Goal: Task Accomplishment & Management: Manage account settings

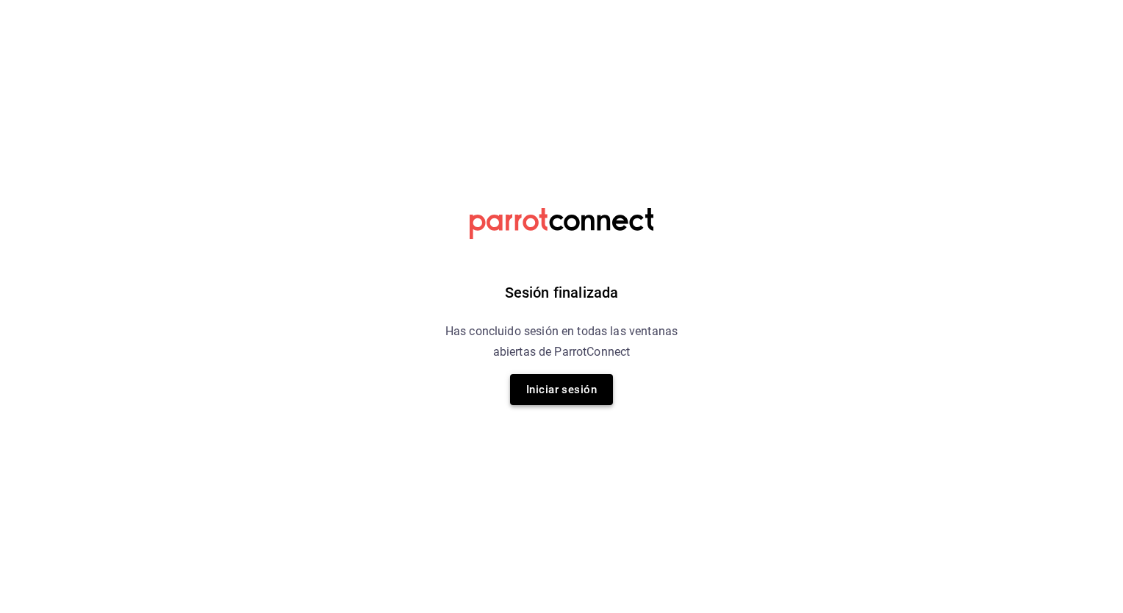
click at [569, 390] on button "Iniciar sesión" at bounding box center [561, 389] width 103 height 31
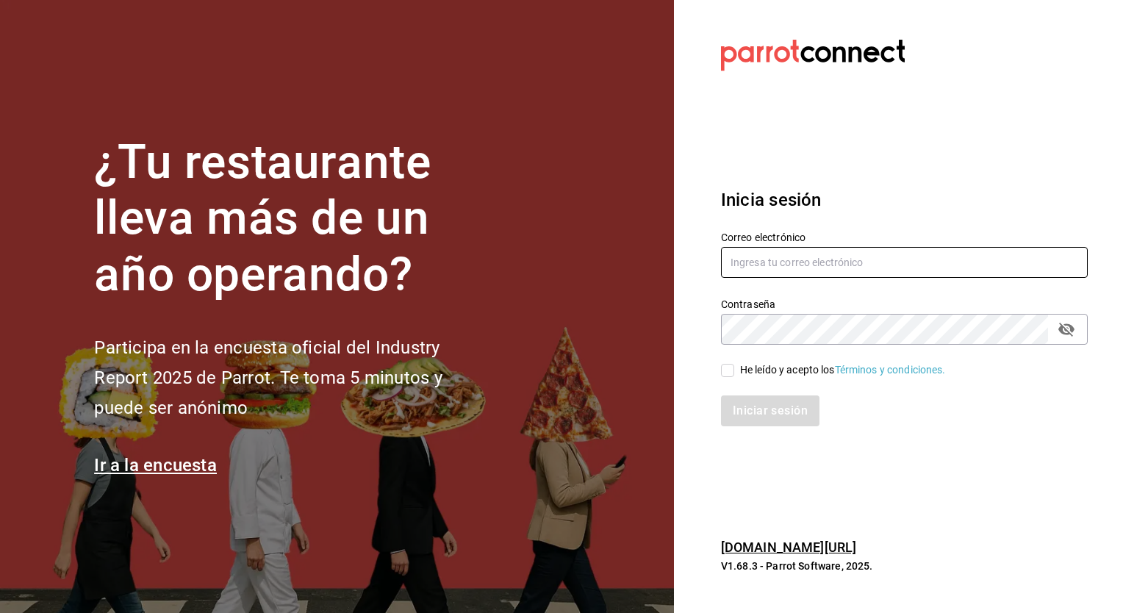
type input "ricardo.agustin@grupocosteno.com"
click at [726, 367] on input "He leído y acepto los Términos y condiciones." at bounding box center [727, 370] width 13 height 13
checkbox input "true"
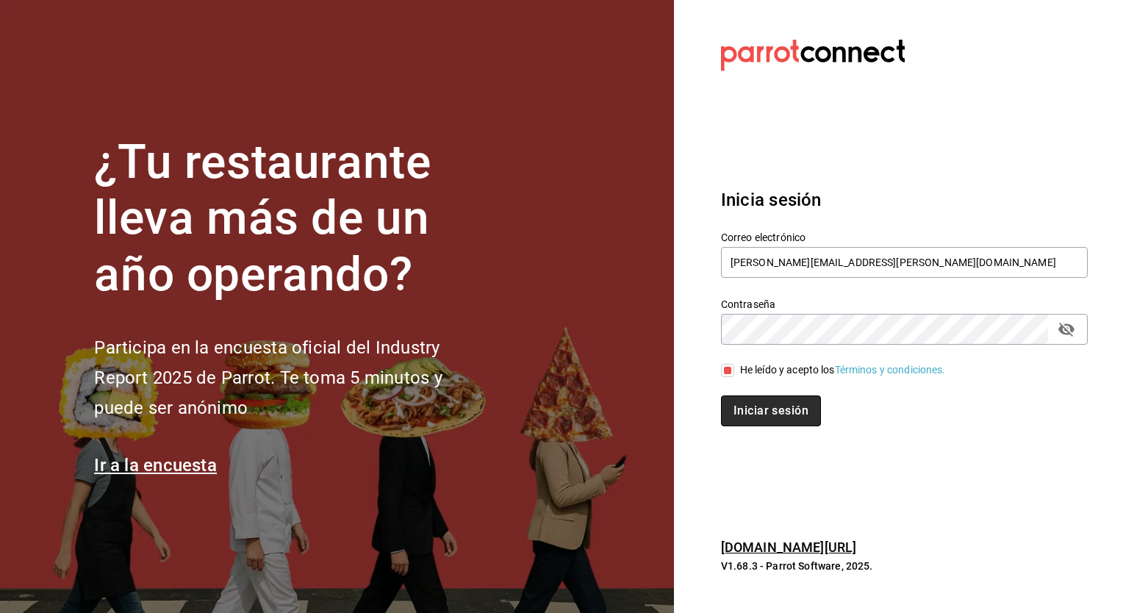
click at [764, 410] on button "Iniciar sesión" at bounding box center [771, 410] width 100 height 31
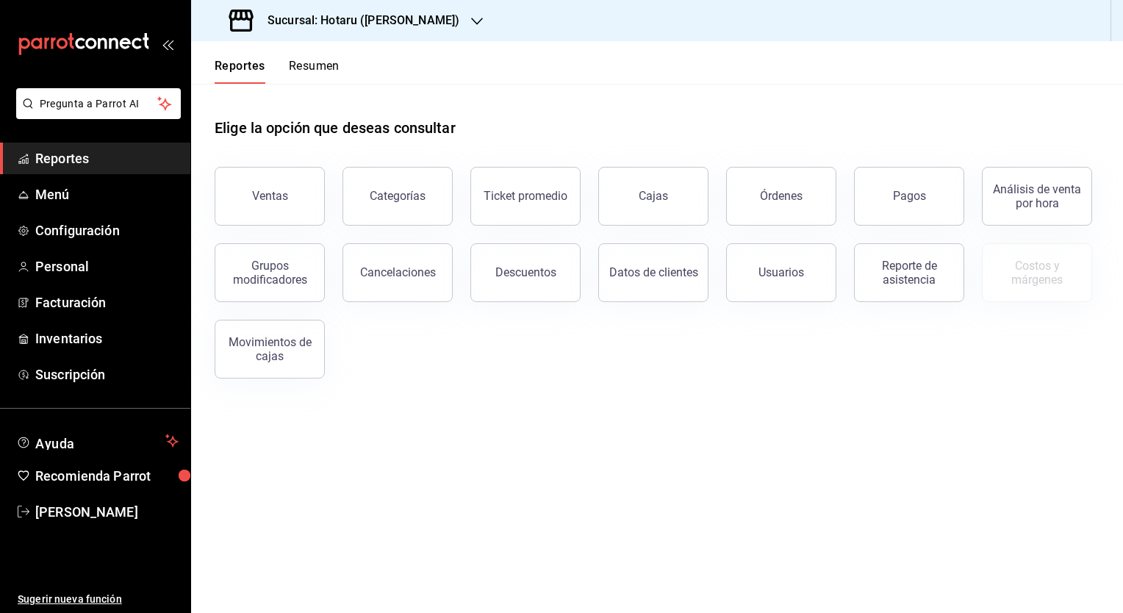
click at [314, 28] on h3 "Sucursal: Hotaru ([PERSON_NAME])" at bounding box center [358, 21] width 204 height 18
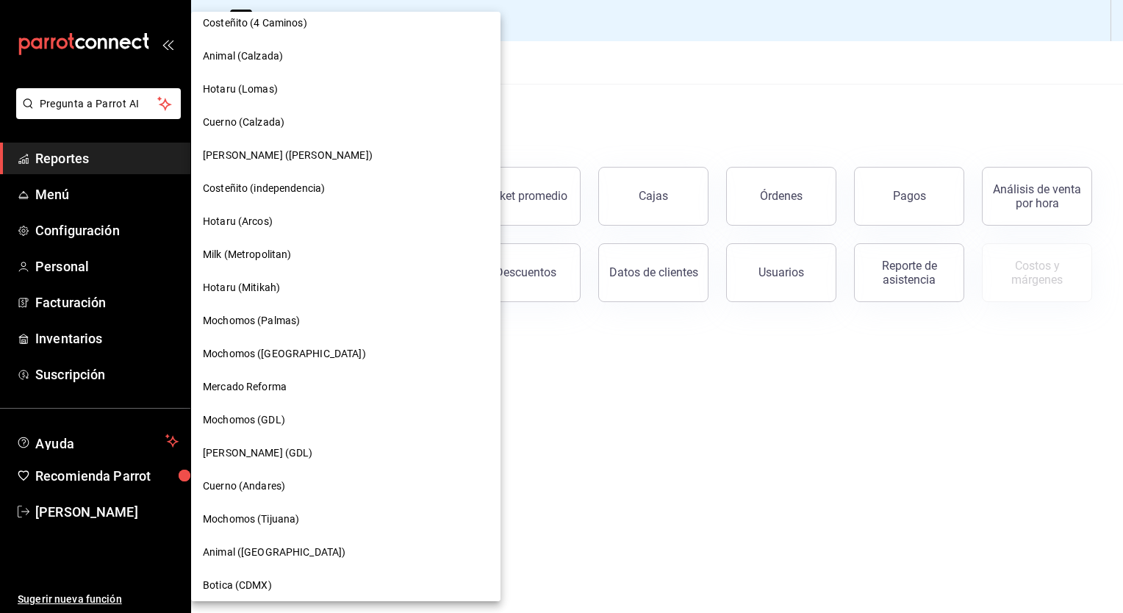
scroll to position [838, 0]
click at [265, 516] on span "Mochomos (Tijuana)" at bounding box center [251, 518] width 96 height 15
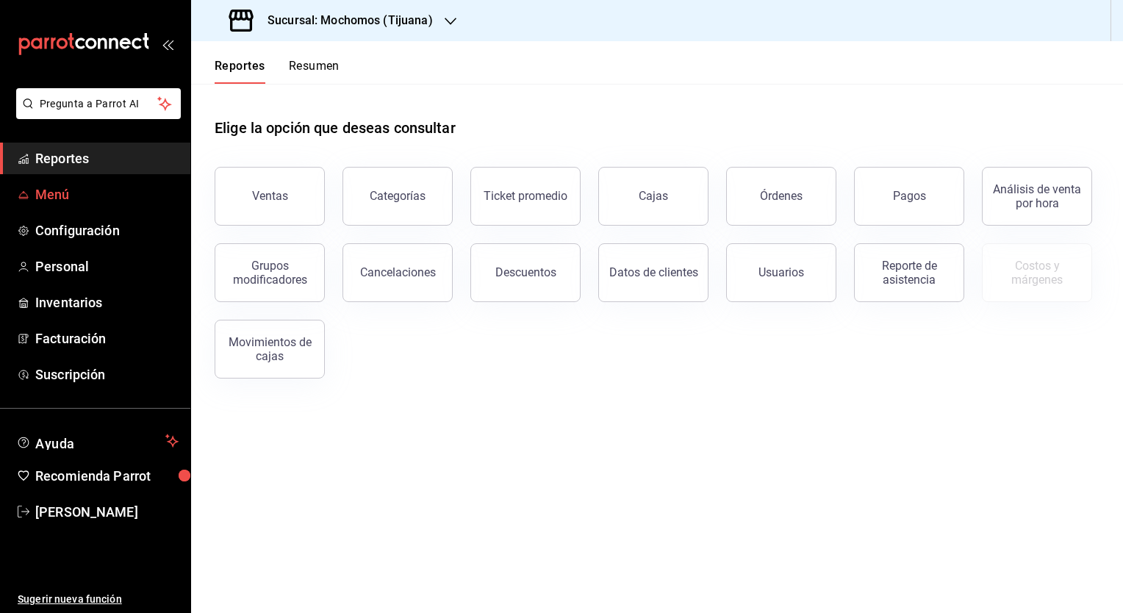
click at [54, 195] on span "Menú" at bounding box center [106, 194] width 143 height 20
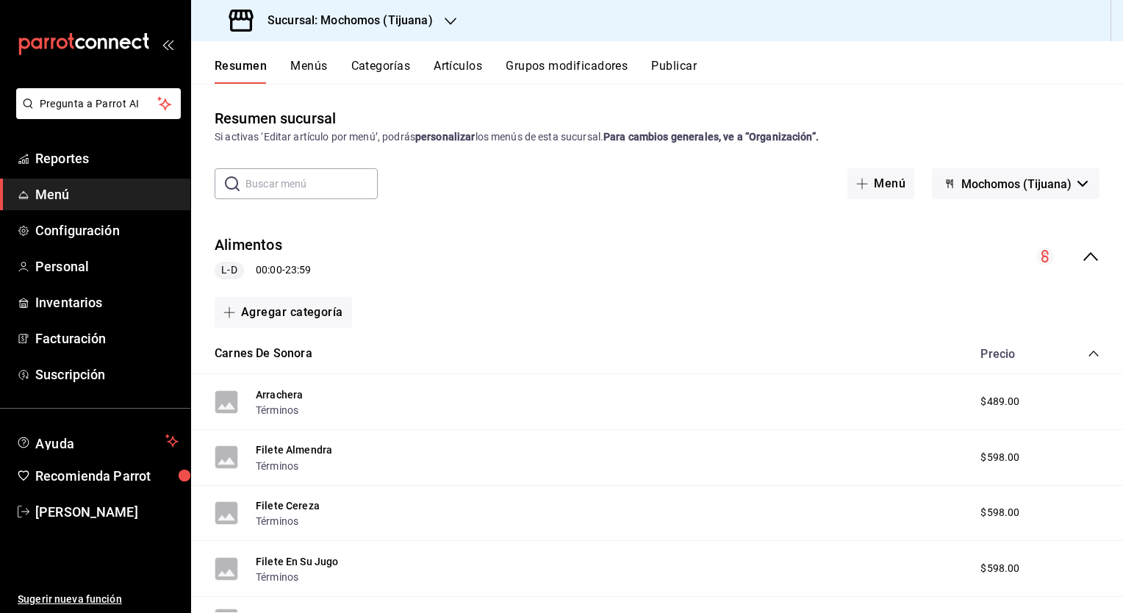
click at [461, 66] on button "Artículos" at bounding box center [458, 71] width 48 height 25
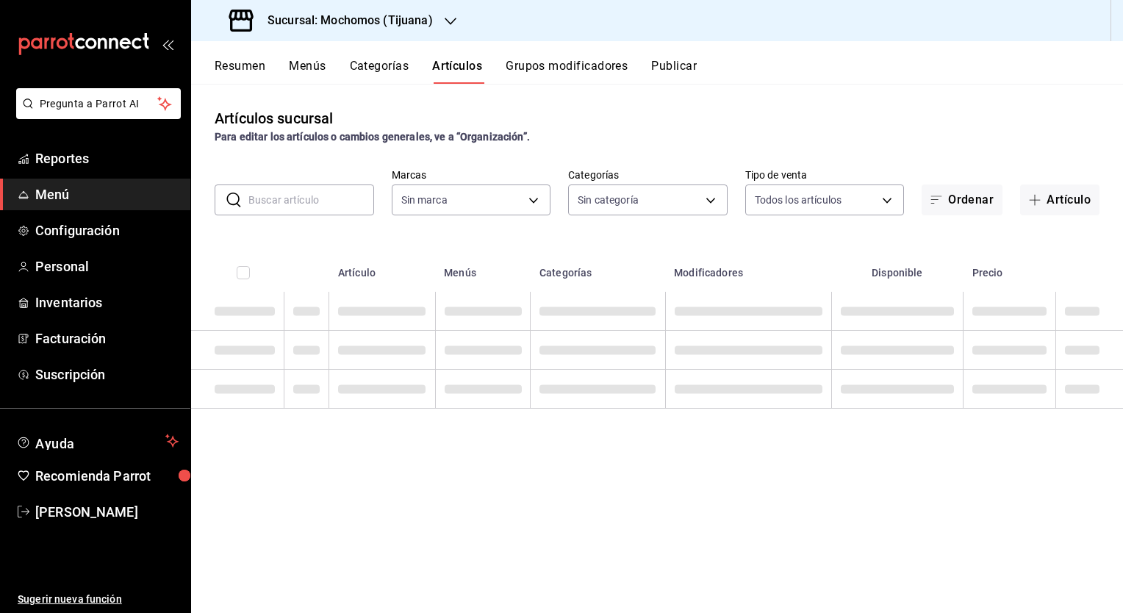
type input "c300ab0f-4e96-434a-ab79-9fec8b673c9f"
type input "d01c1a80-0c2c-4bb7-96a3-2750fe7e1a71,a374eb17-8ac6-42e7-8227-74a2ddfc174f,358d4…"
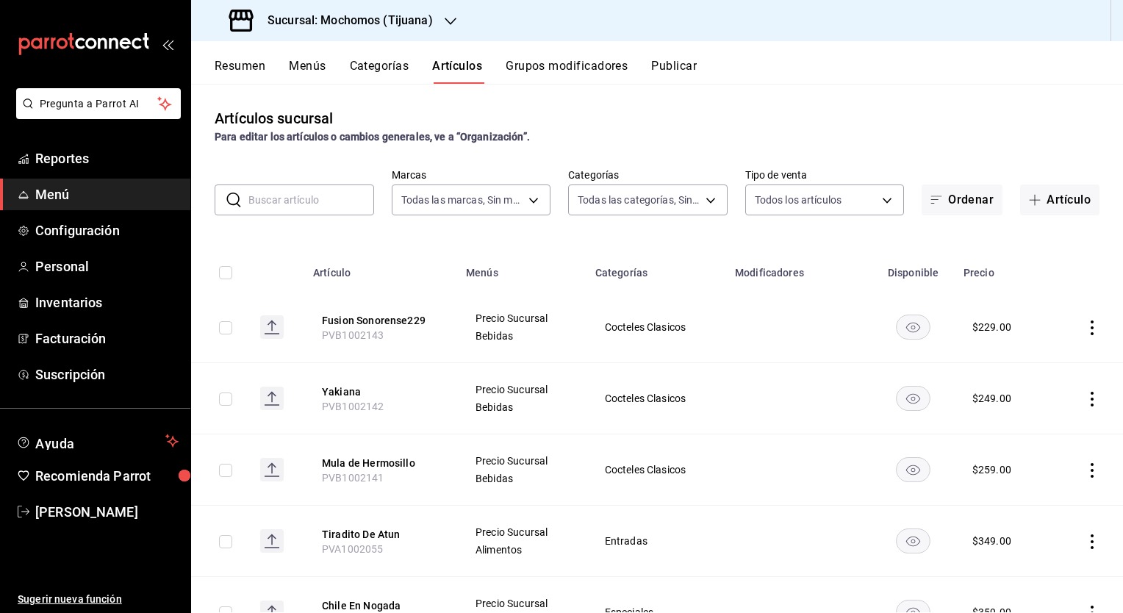
click at [313, 201] on input "text" at bounding box center [311, 199] width 126 height 29
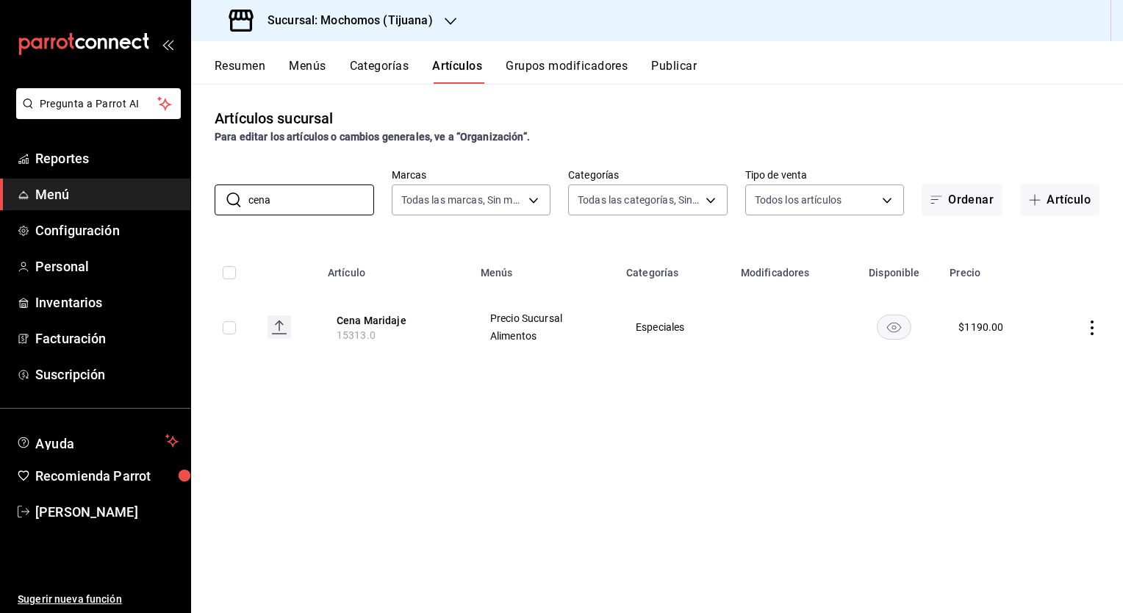
type input "cena"
click at [391, 317] on button "Cena Maridaje" at bounding box center [396, 320] width 118 height 15
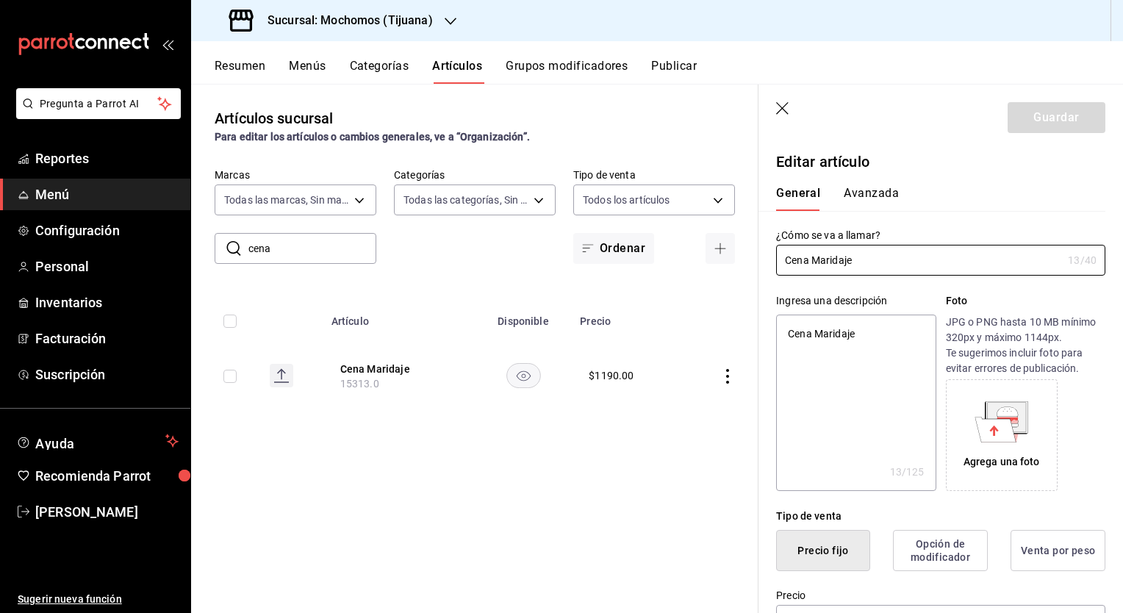
type textarea "x"
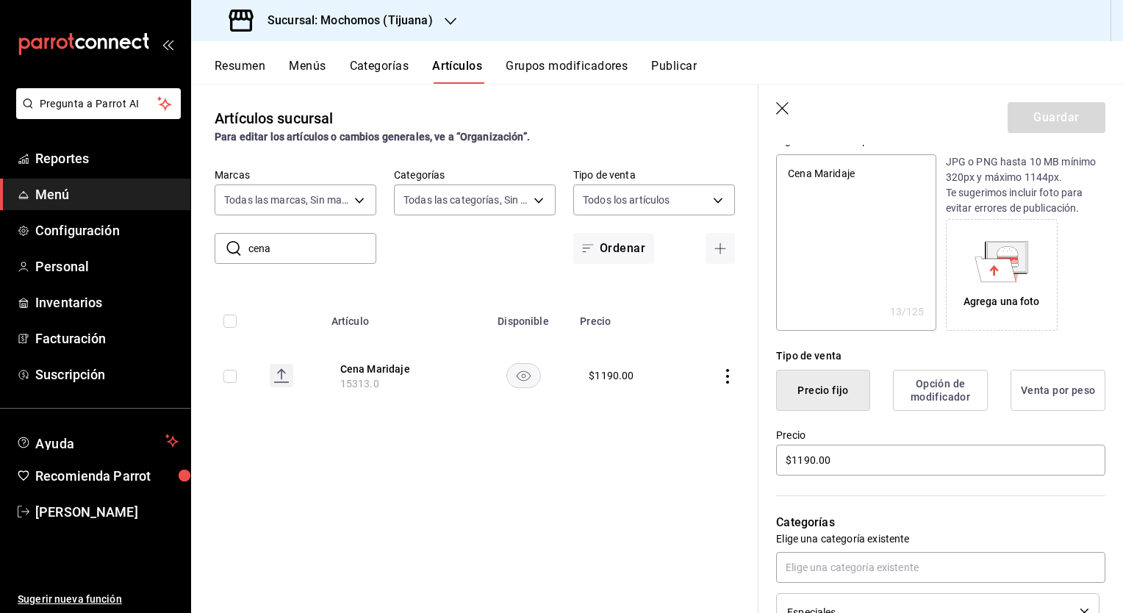
scroll to position [161, 0]
click at [808, 457] on input "$1190.00" at bounding box center [940, 459] width 329 height 31
type input "$1.00"
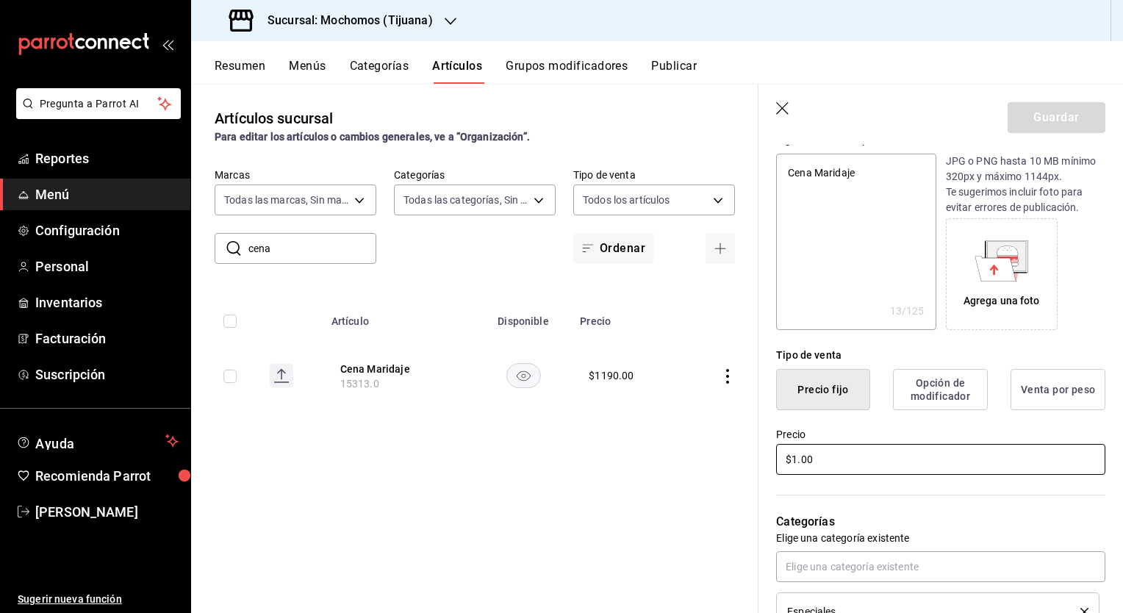
type textarea "x"
type input "$10.00"
type textarea "x"
type input "$1090.00"
type textarea "x"
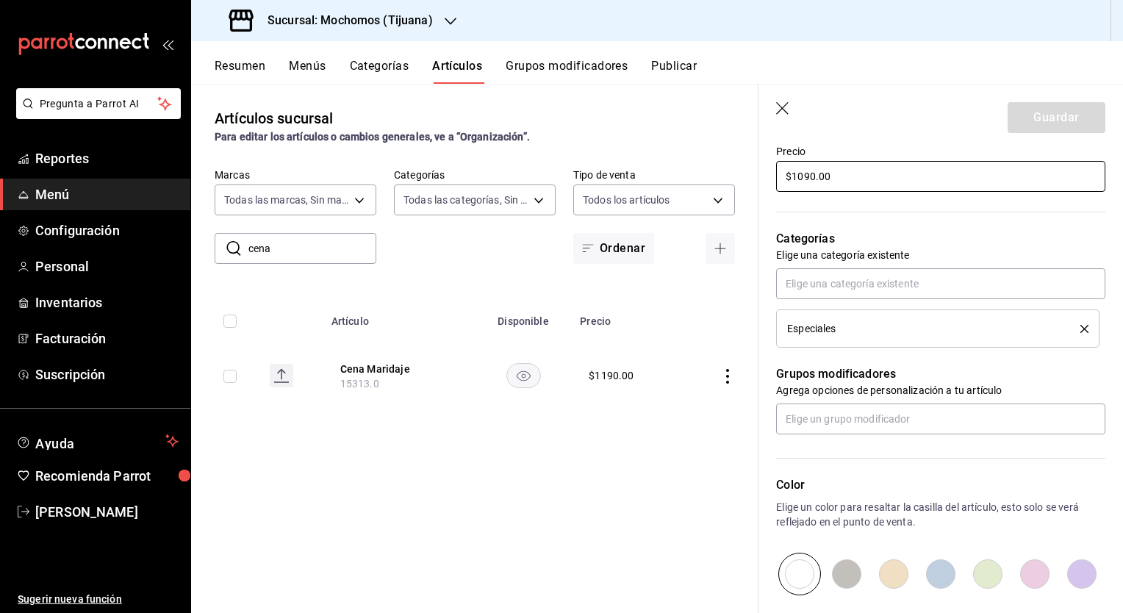
scroll to position [609, 0]
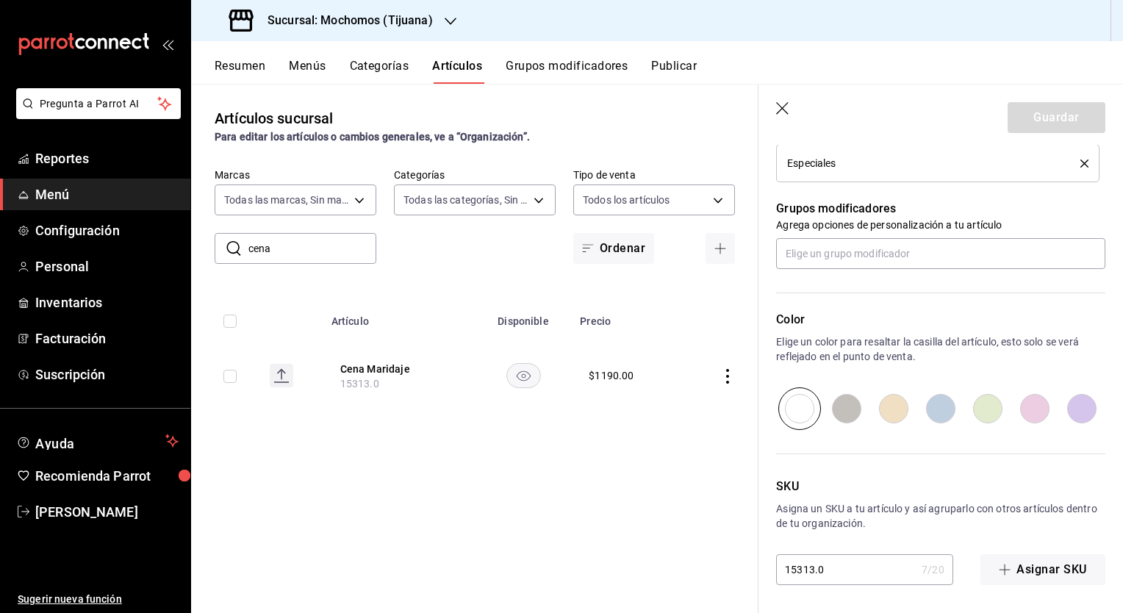
type input "$1090.00"
click at [841, 564] on input "15313.0" at bounding box center [846, 569] width 140 height 29
type input "15313."
type textarea "x"
type input "15313"
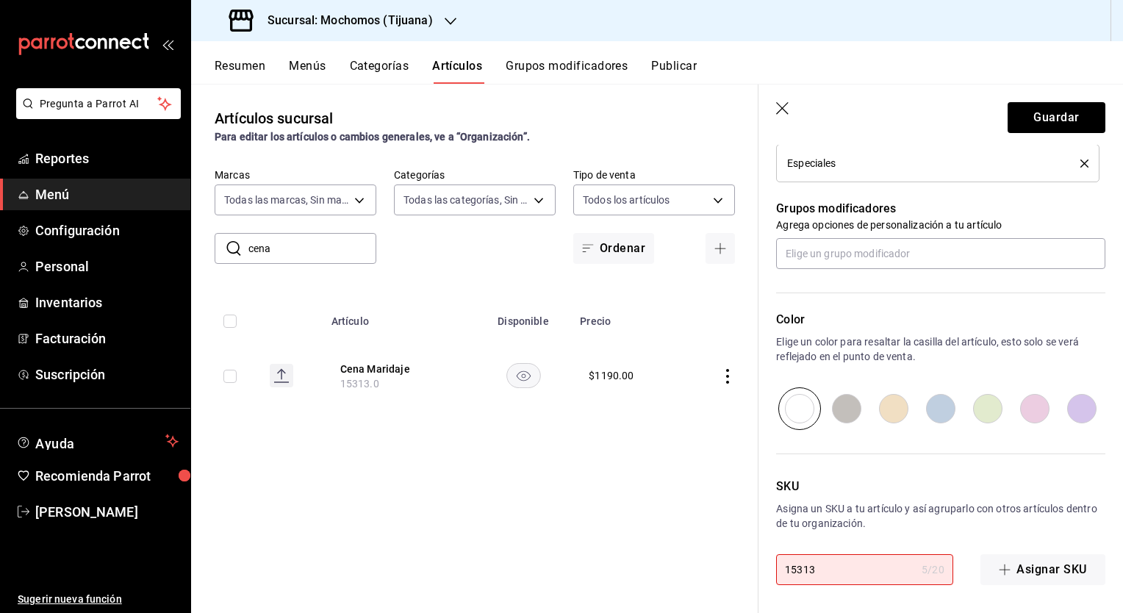
type textarea "x"
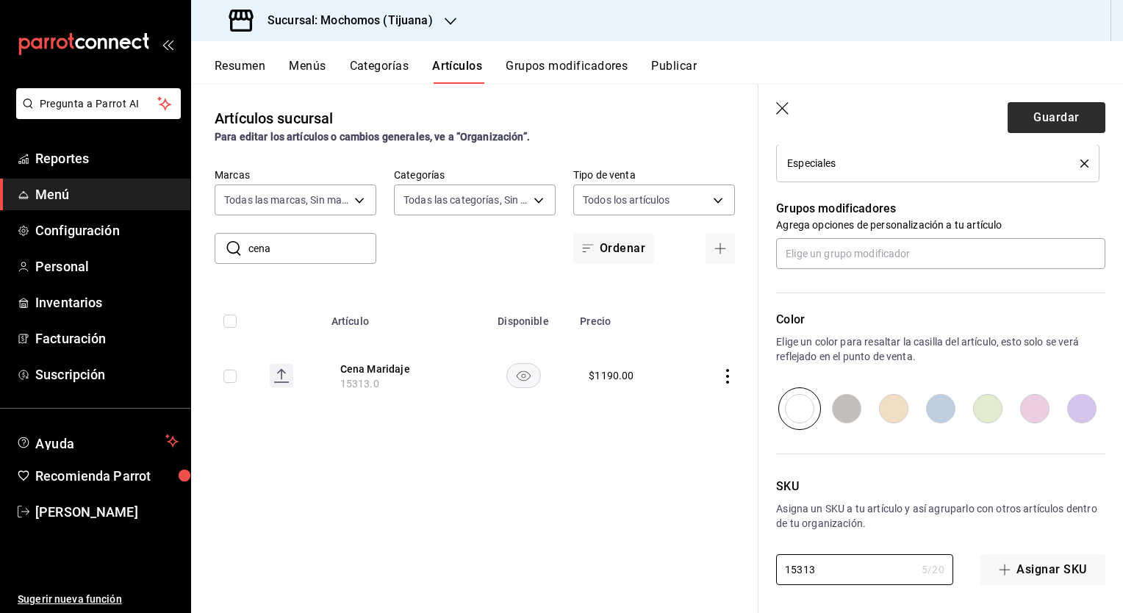
type input "15313"
click at [1035, 119] on button "Guardar" at bounding box center [1056, 117] width 98 height 31
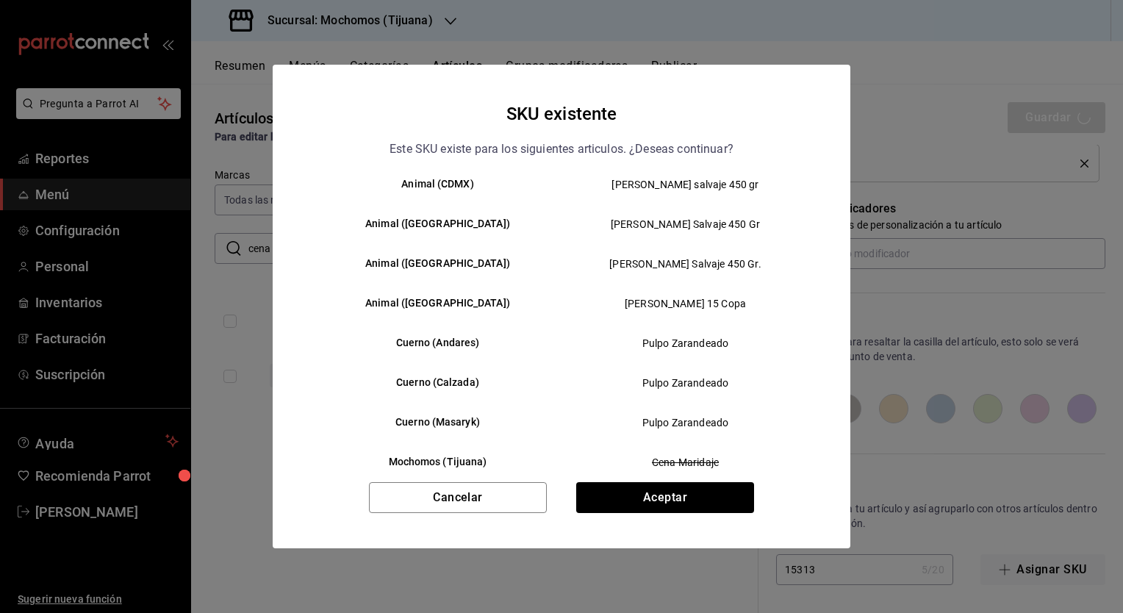
scroll to position [115, 0]
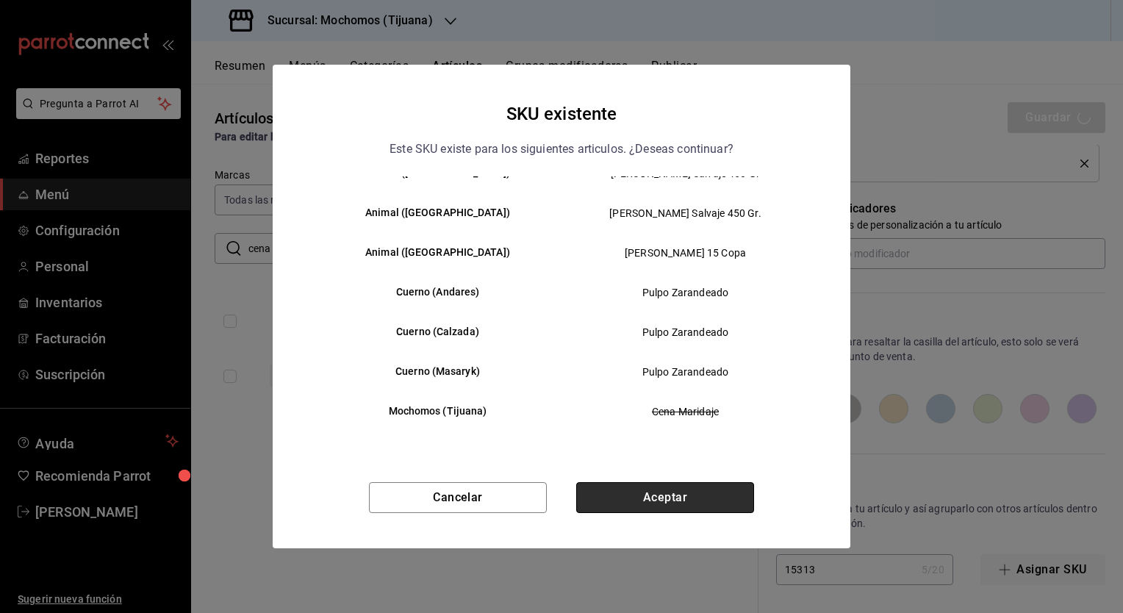
click at [684, 499] on button "Aceptar" at bounding box center [665, 497] width 178 height 31
type textarea "x"
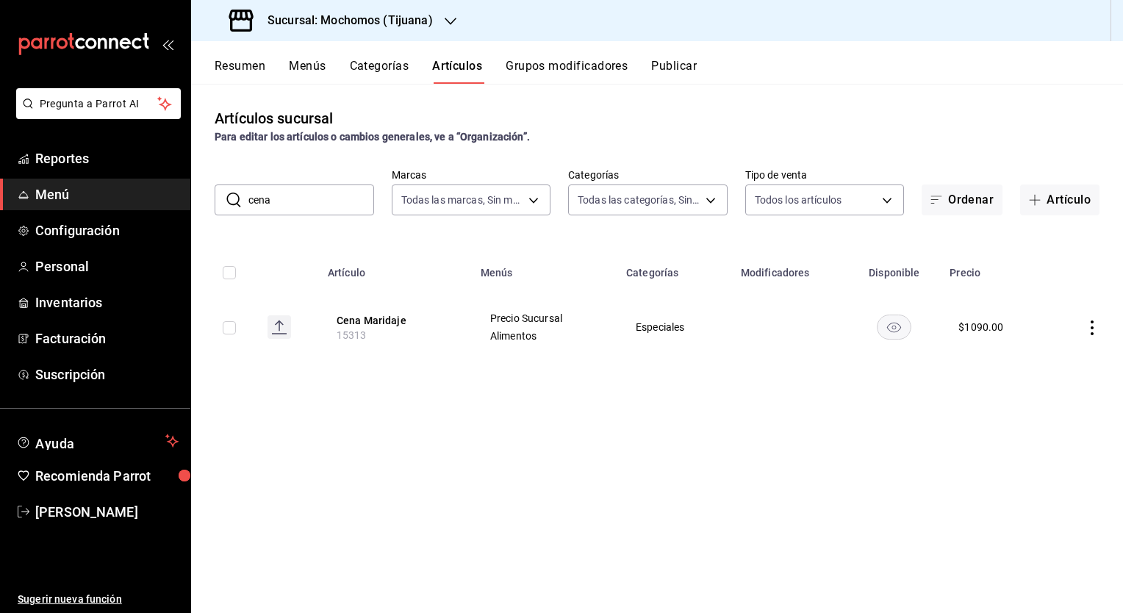
click at [791, 442] on div "Artículos sucursal Para editar los artículos o cambios generales, ve a “Organiz…" at bounding box center [657, 348] width 932 height 528
click at [388, 12] on h3 "Sucursal: Mochomos (Tijuana)" at bounding box center [344, 21] width 177 height 18
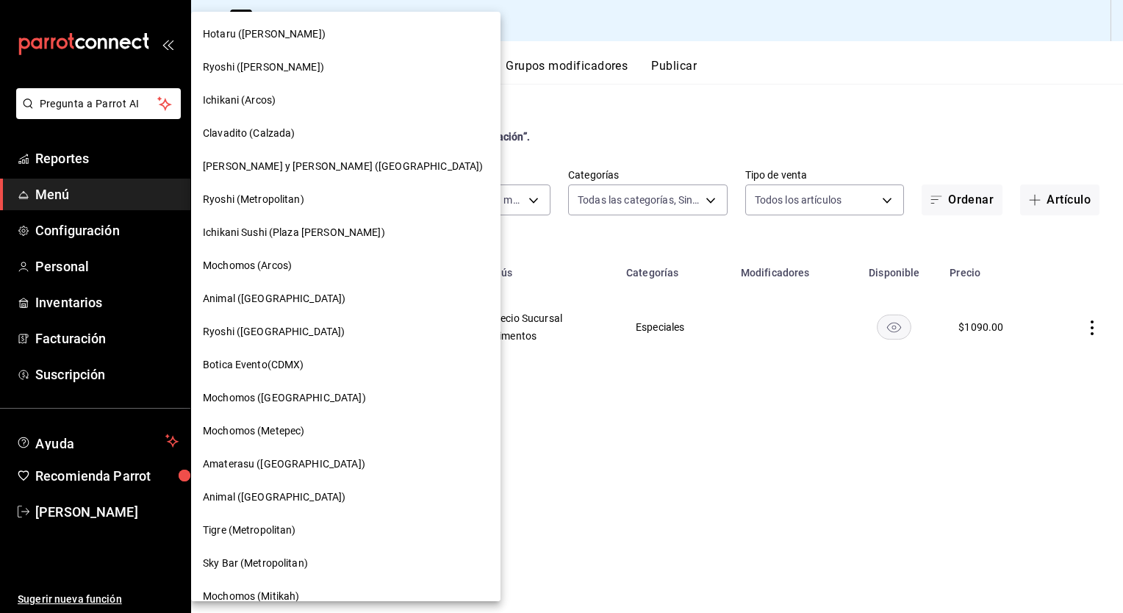
click at [281, 427] on span "Mochomos (Metepec)" at bounding box center [253, 430] width 101 height 15
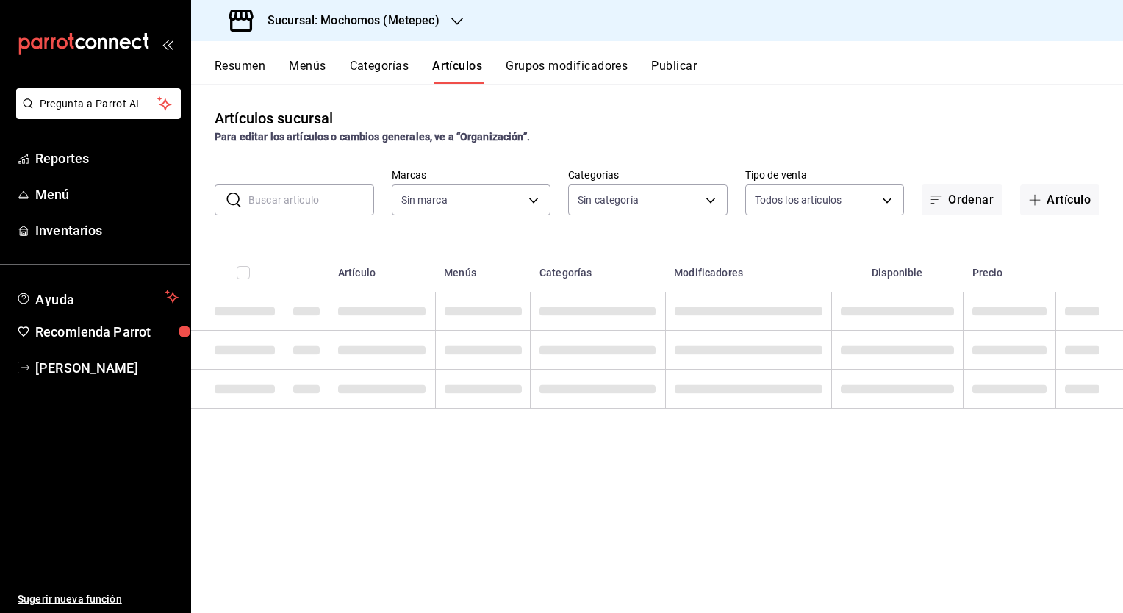
type input "2365f74e-aa6b-4392-bdf2-72765591bddf"
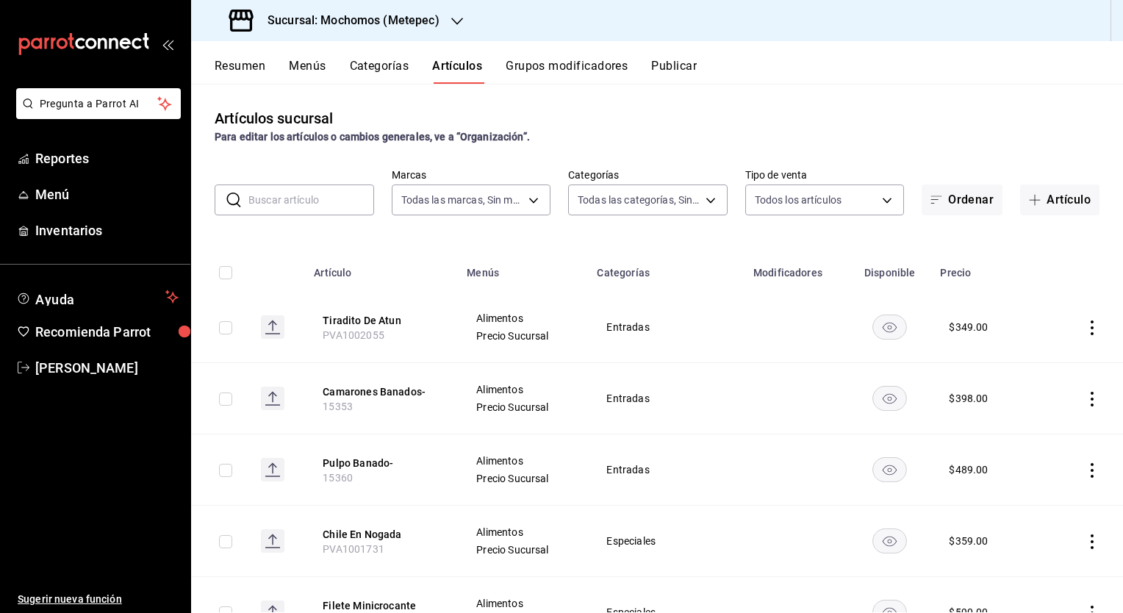
type input "c9cbc288-c827-488d-81f5-370afefb1912,46081463-7037-4dd2-a9ab-e56ff6a8fa7c,bf958…"
click at [338, 207] on input "text" at bounding box center [311, 199] width 126 height 29
paste input "Jugo De Tomate Preparado"
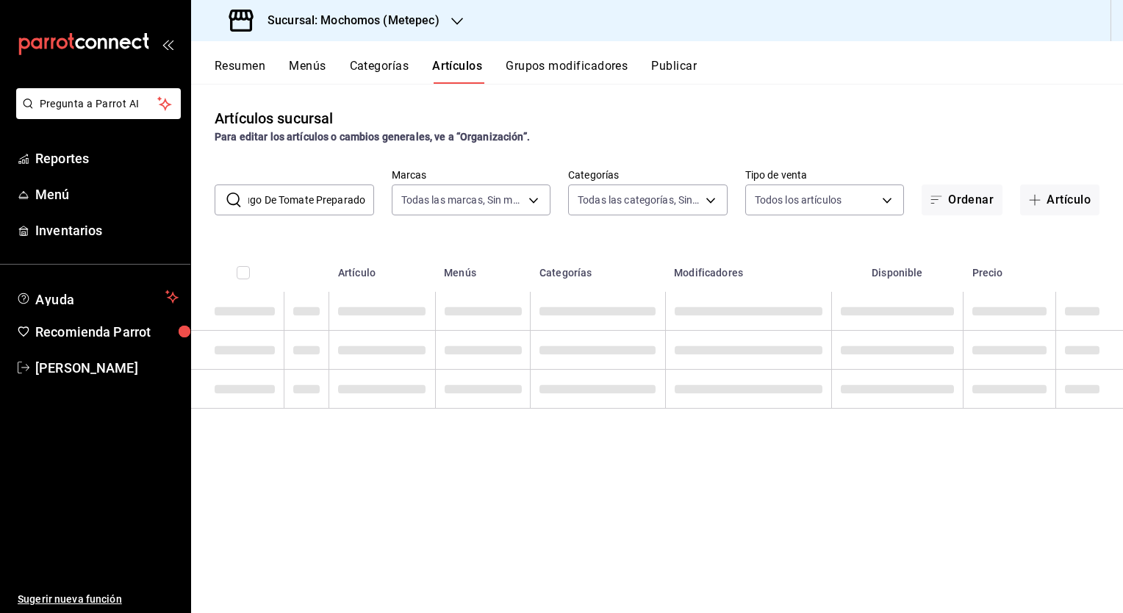
scroll to position [0, 10]
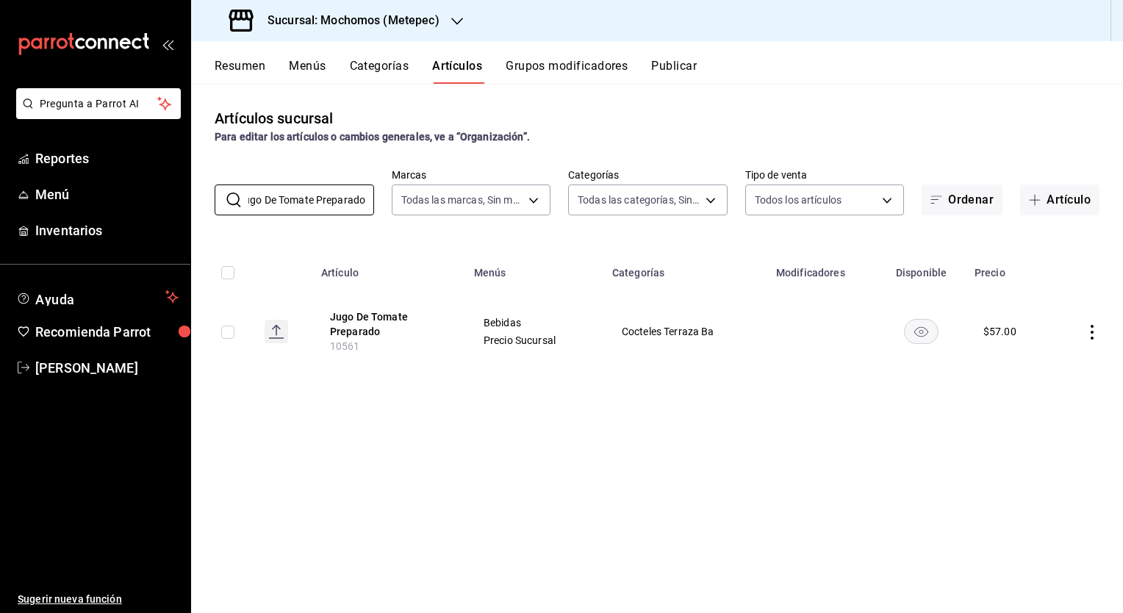
type input "Jugo De Tomate Preparado"
click at [273, 200] on input "Jugo De Tomate Preparado" at bounding box center [311, 199] width 126 height 29
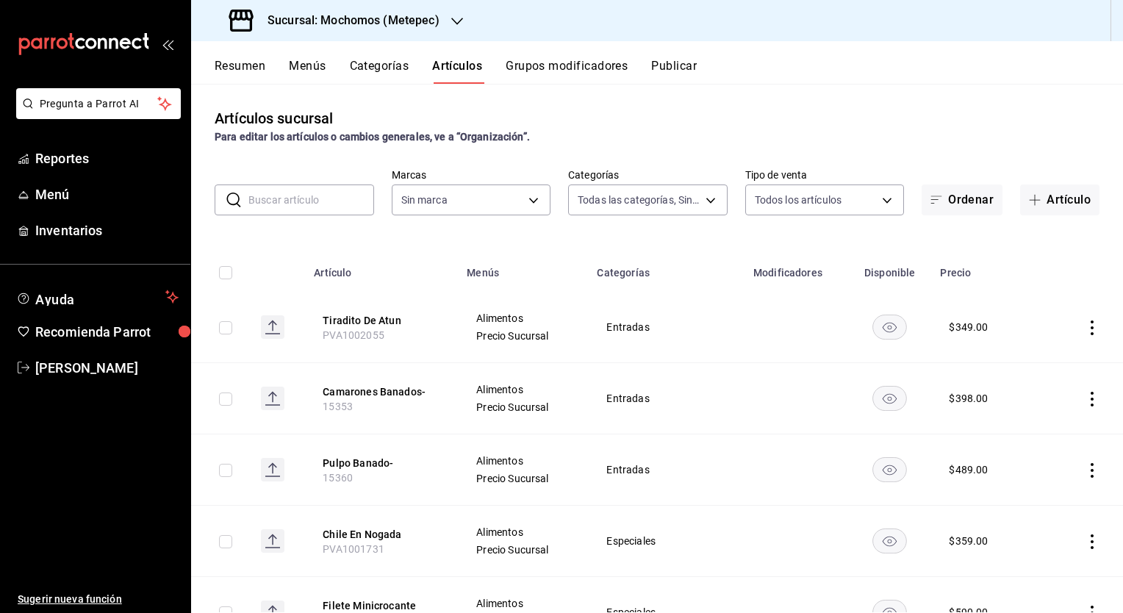
type input "c9cbc288-c827-488d-81f5-370afefb1912,46081463-7037-4dd2-a9ab-e56ff6a8fa7c,bf958…"
type input "2365f74e-aa6b-4392-bdf2-72765591bddf"
click at [278, 189] on input "text" at bounding box center [311, 199] width 126 height 29
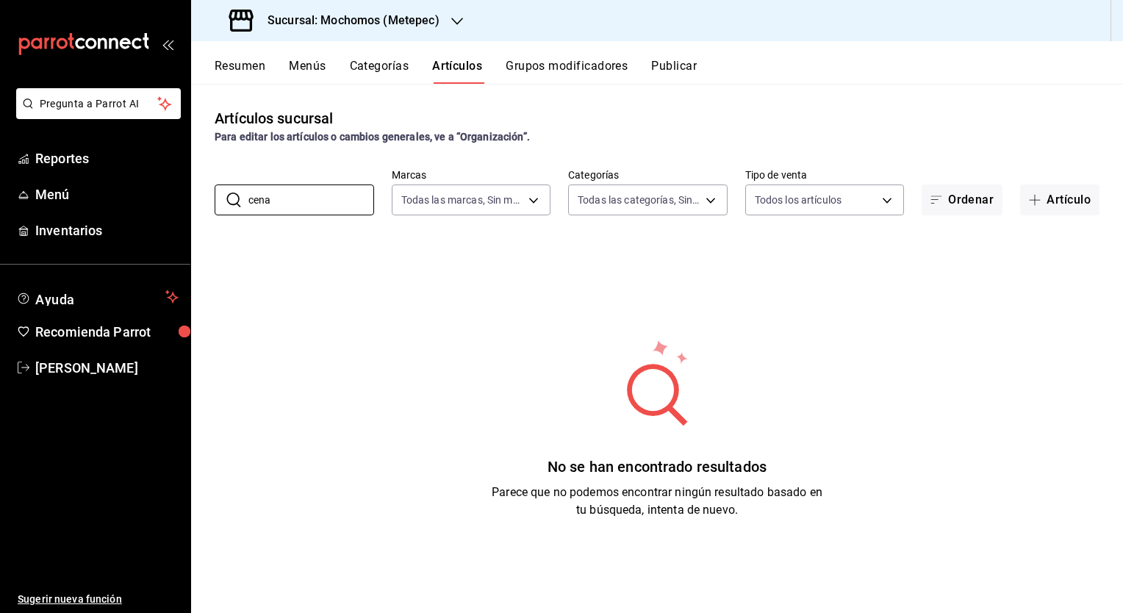
type input "cena"
click at [376, 21] on h3 "Sucursal: Mochomos (Metepec)" at bounding box center [348, 21] width 184 height 18
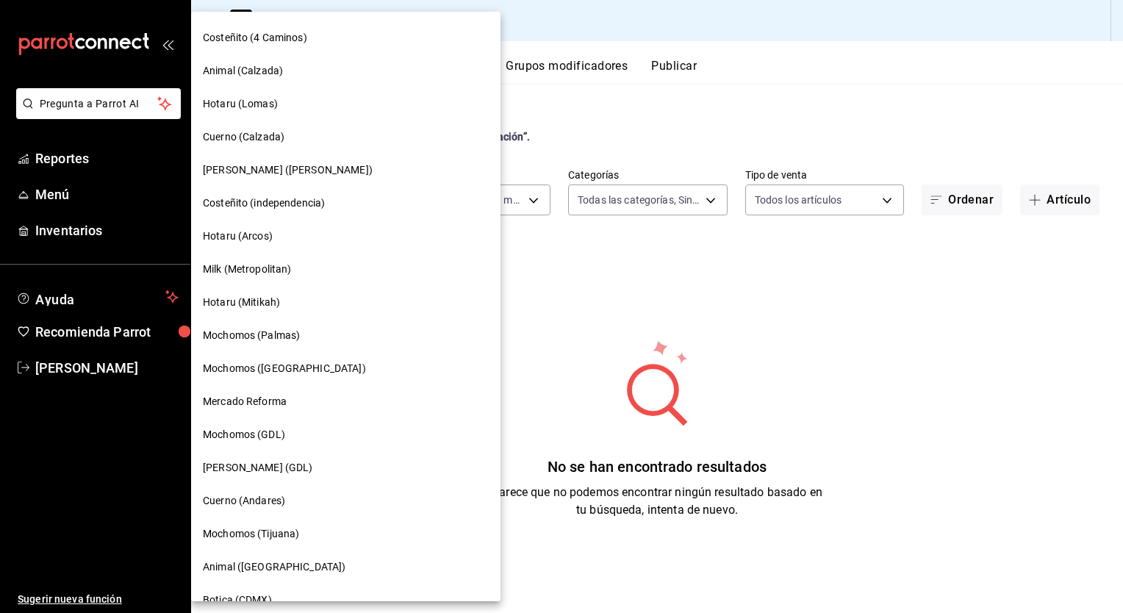
scroll to position [844, 0]
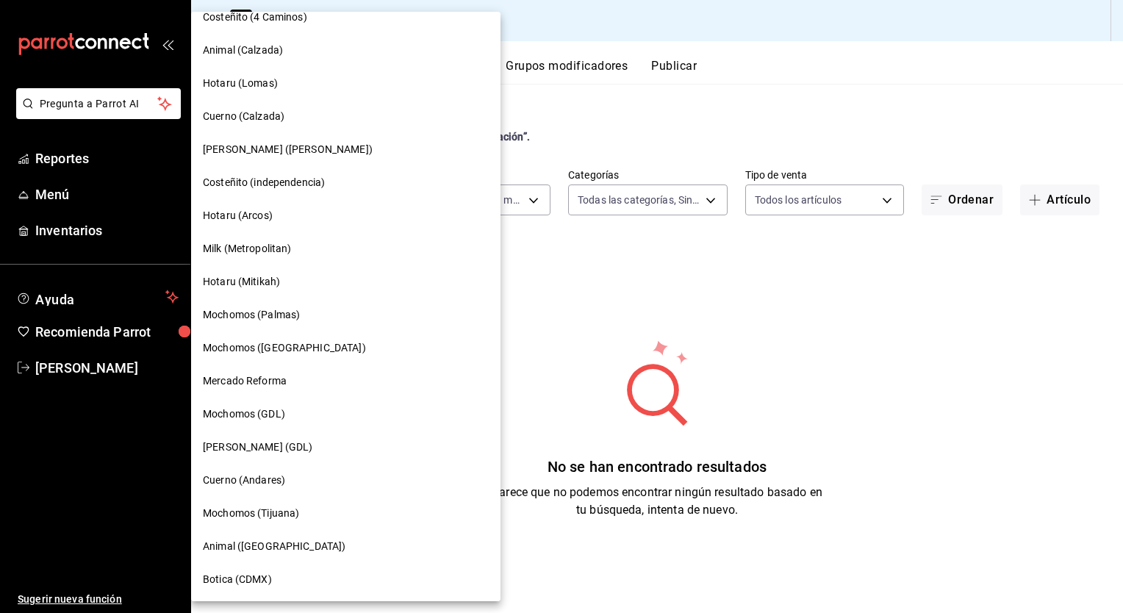
click at [275, 511] on span "Mochomos (Tijuana)" at bounding box center [251, 513] width 96 height 15
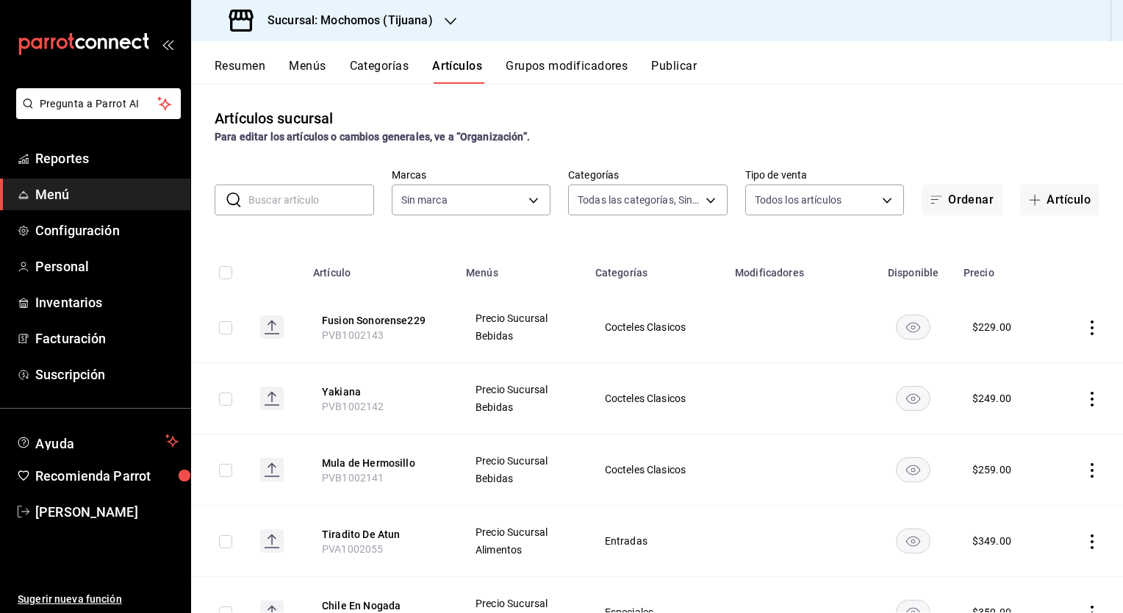
type input "d01c1a80-0c2c-4bb7-96a3-2750fe7e1a71,a374eb17-8ac6-42e7-8227-74a2ddfc174f,358d4…"
type input "c300ab0f-4e96-434a-ab79-9fec8b673c9f"
click at [250, 198] on input "text" at bounding box center [311, 199] width 126 height 29
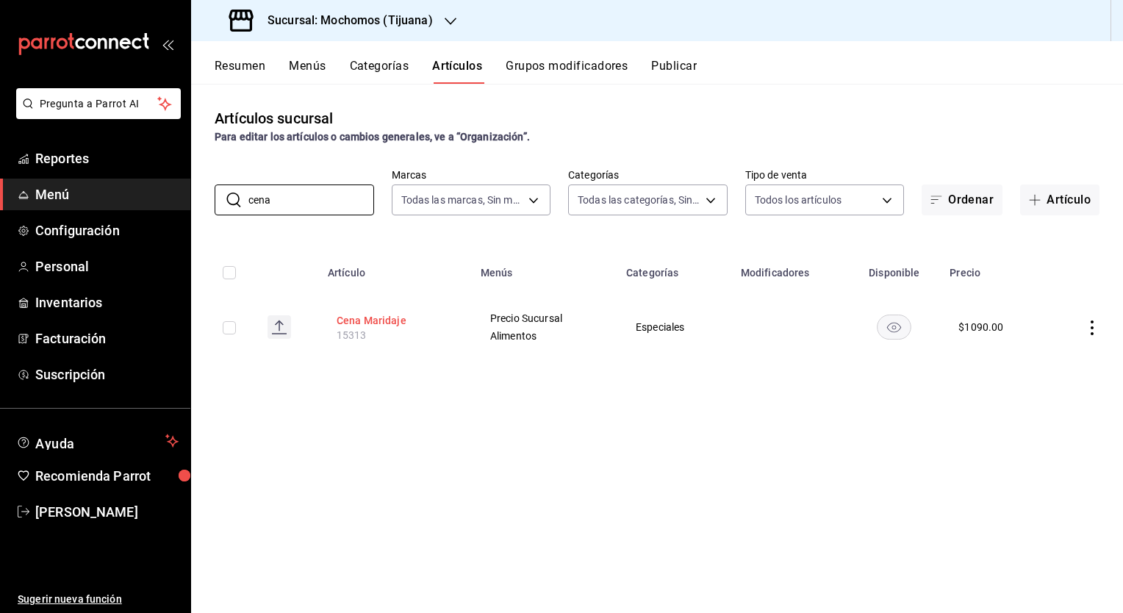
type input "cena"
click at [361, 323] on button "Cena Maridaje" at bounding box center [396, 320] width 118 height 15
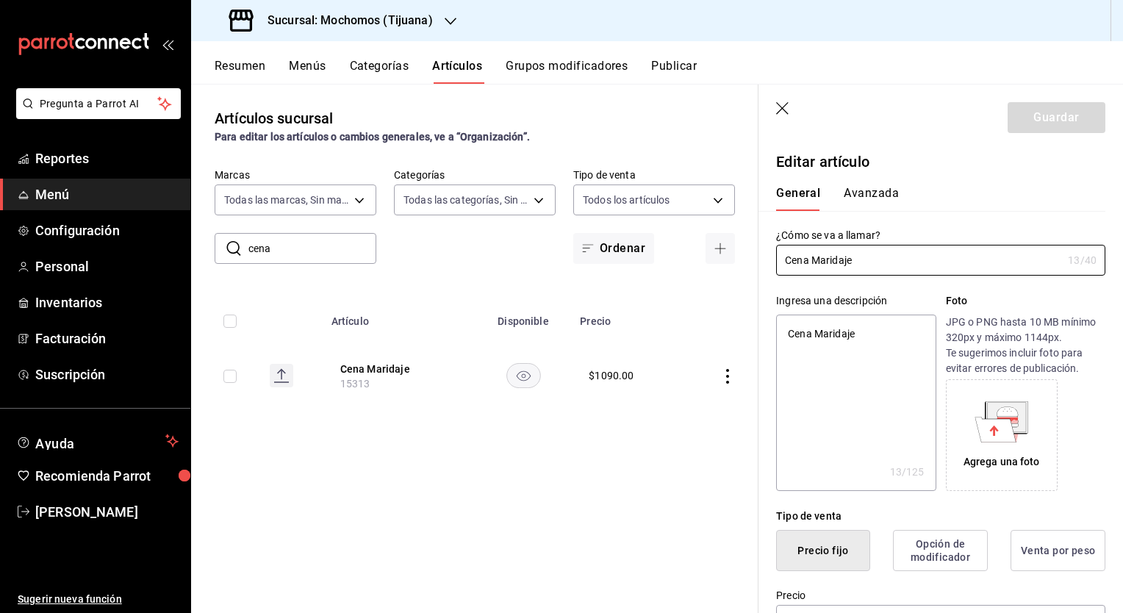
type textarea "x"
type input "$1090.00"
click at [867, 267] on input "Cena Maridaje" at bounding box center [919, 259] width 286 height 29
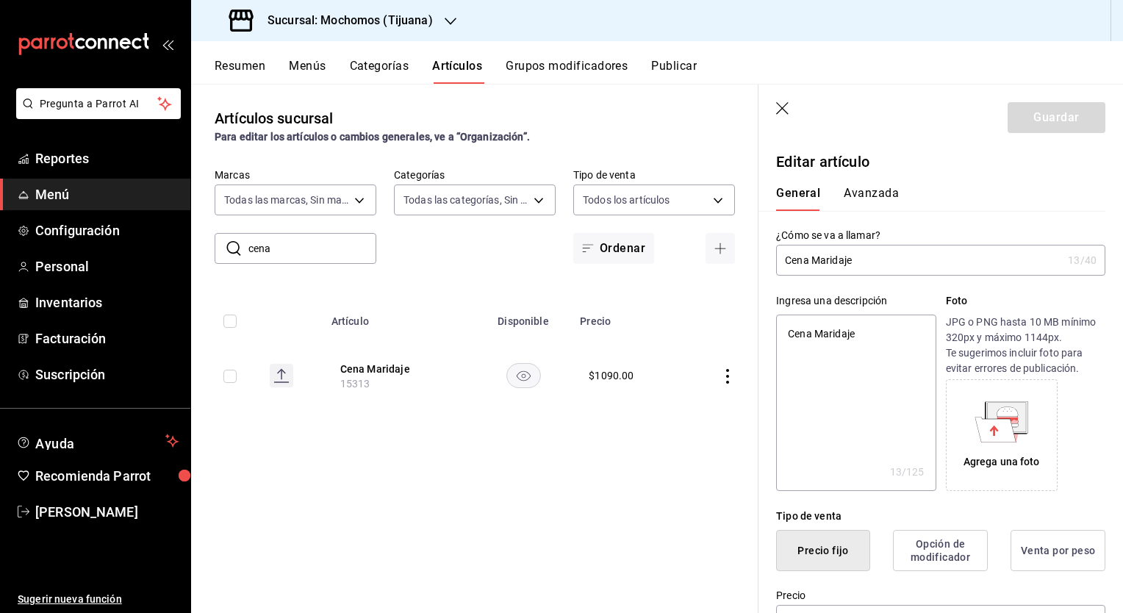
type input "C"
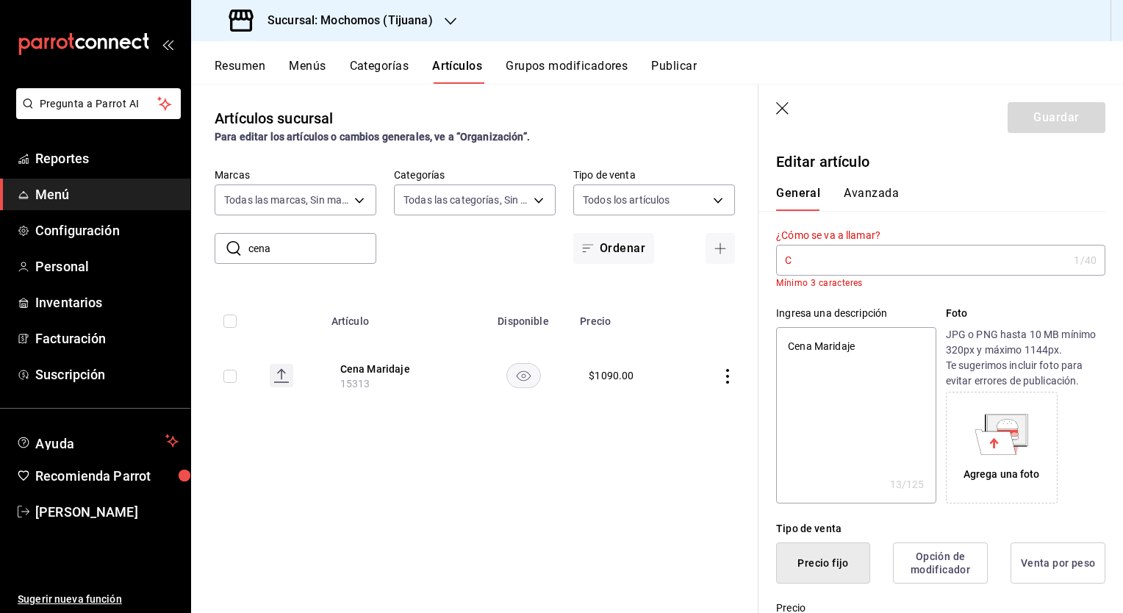
type textarea "x"
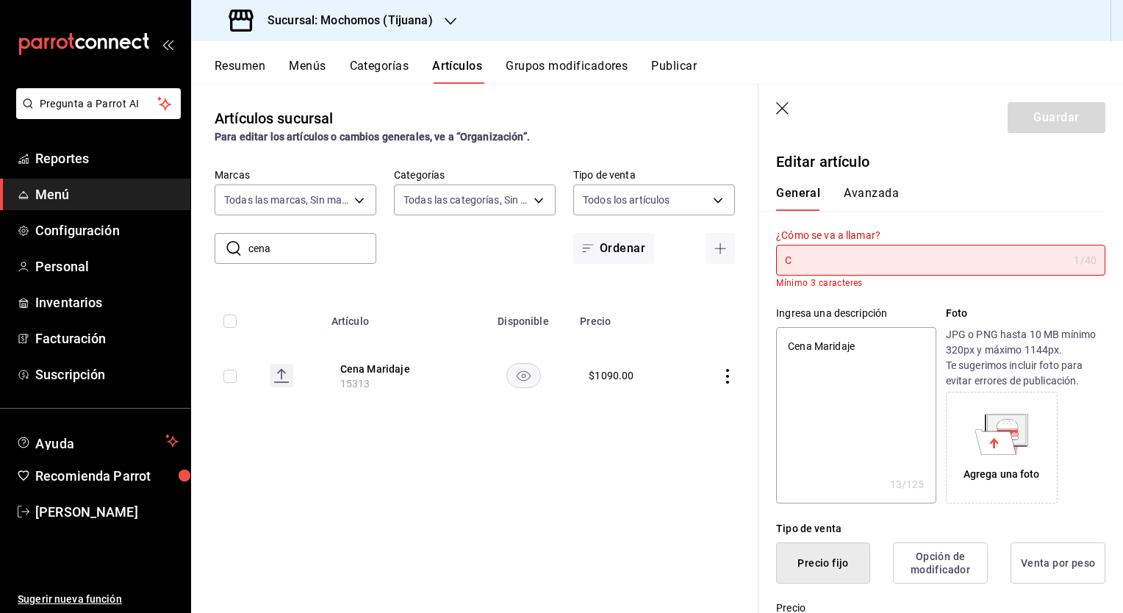
type input "Ca"
type textarea "x"
type input "Cata"
type textarea "x"
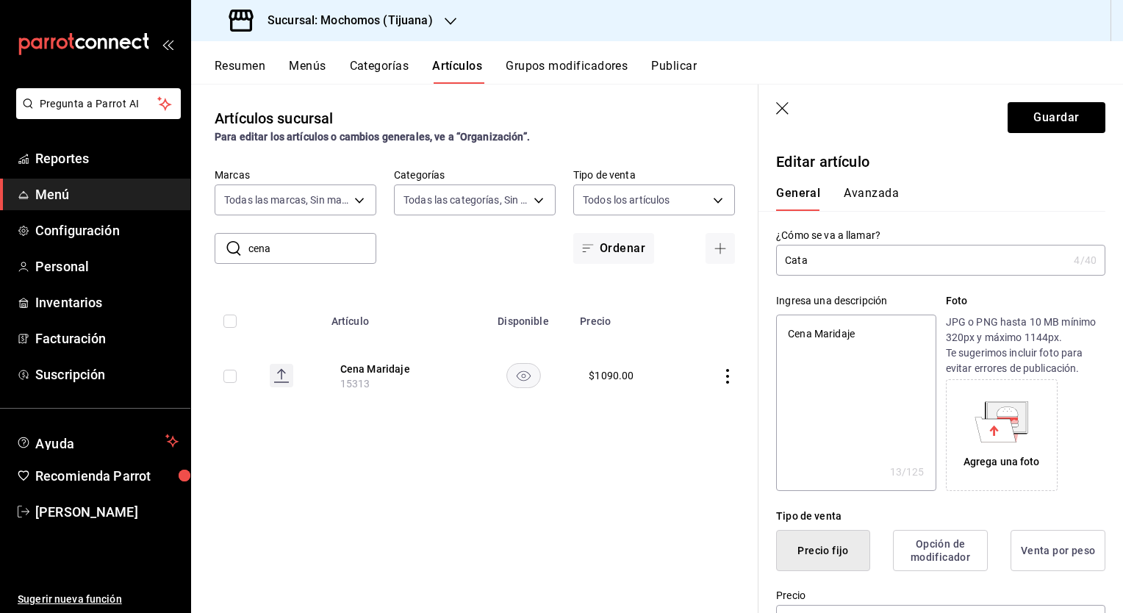
type input "Cata"
type textarea "x"
type input "Cata A"
type textarea "x"
type input "Cata Ag"
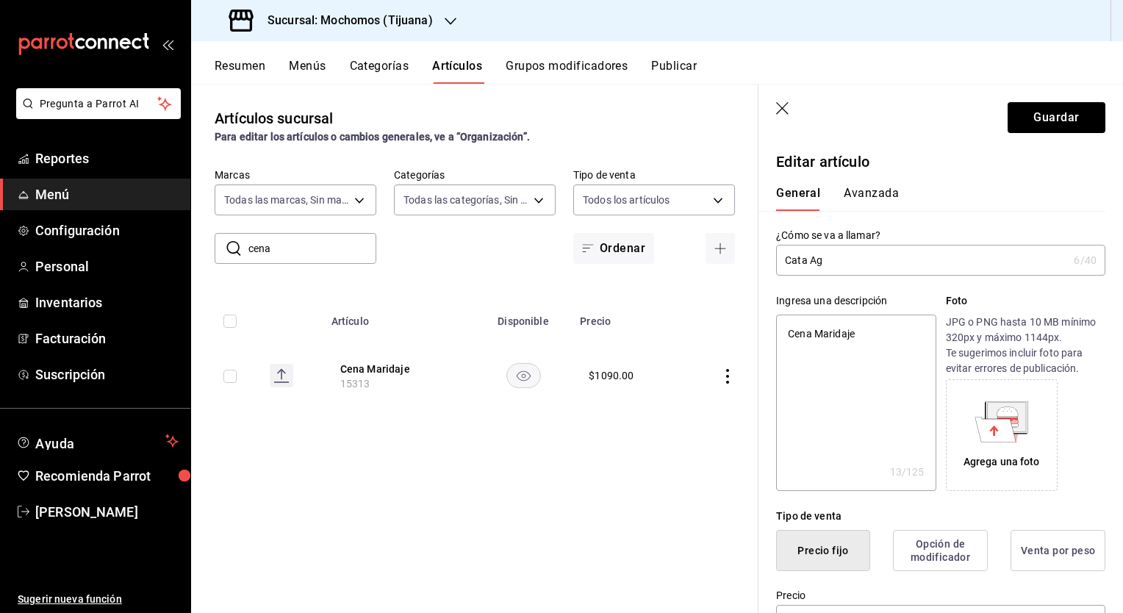
type textarea "x"
type input "Cata Agu"
type textarea "x"
type input "Cata Agua"
type textarea "x"
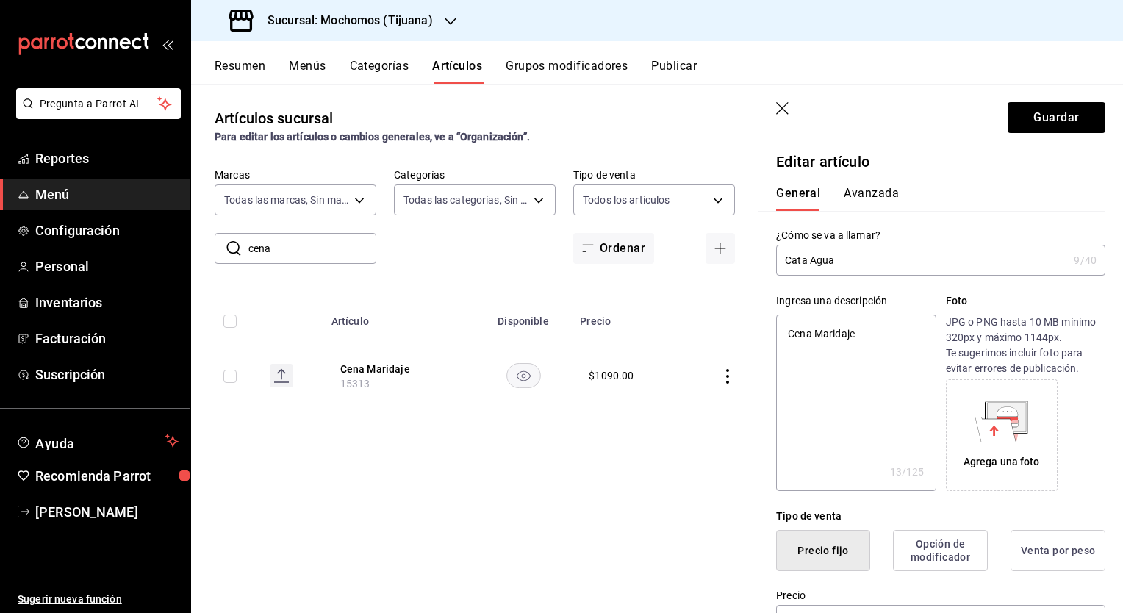
type input "Cata Agua"
type textarea "x"
type input "Cata Agua M"
type textarea "x"
type input "Cata Agua Mi"
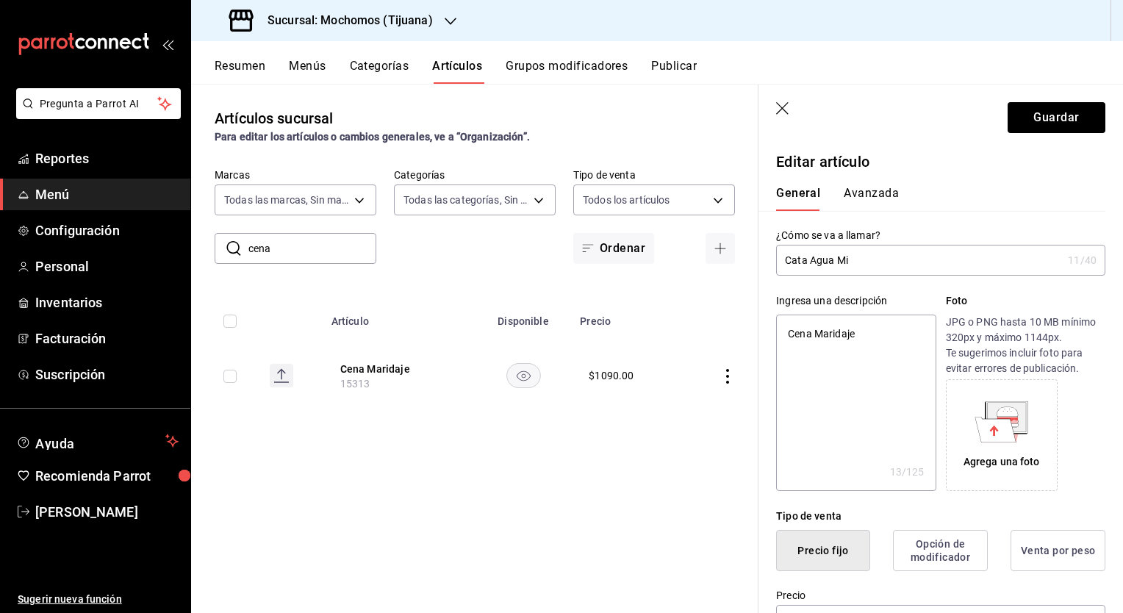
type textarea "x"
type input "Cata Agua Mie"
type textarea "x"
type input "Cata Agua Miel"
type textarea "x"
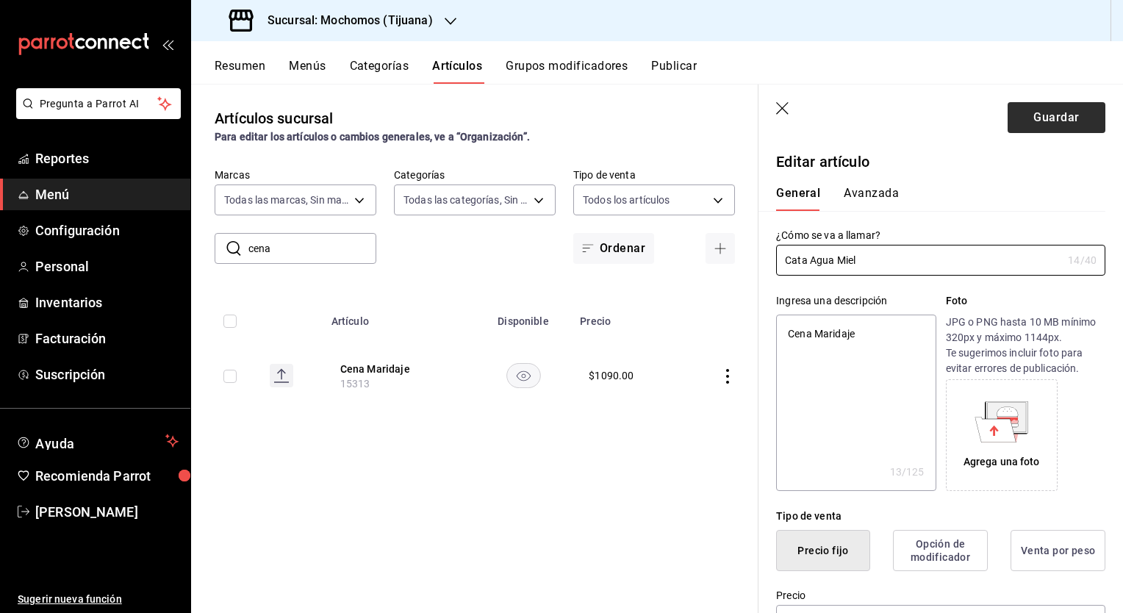
type input "Cata Agua Miel"
click at [1041, 113] on button "Guardar" at bounding box center [1056, 117] width 98 height 31
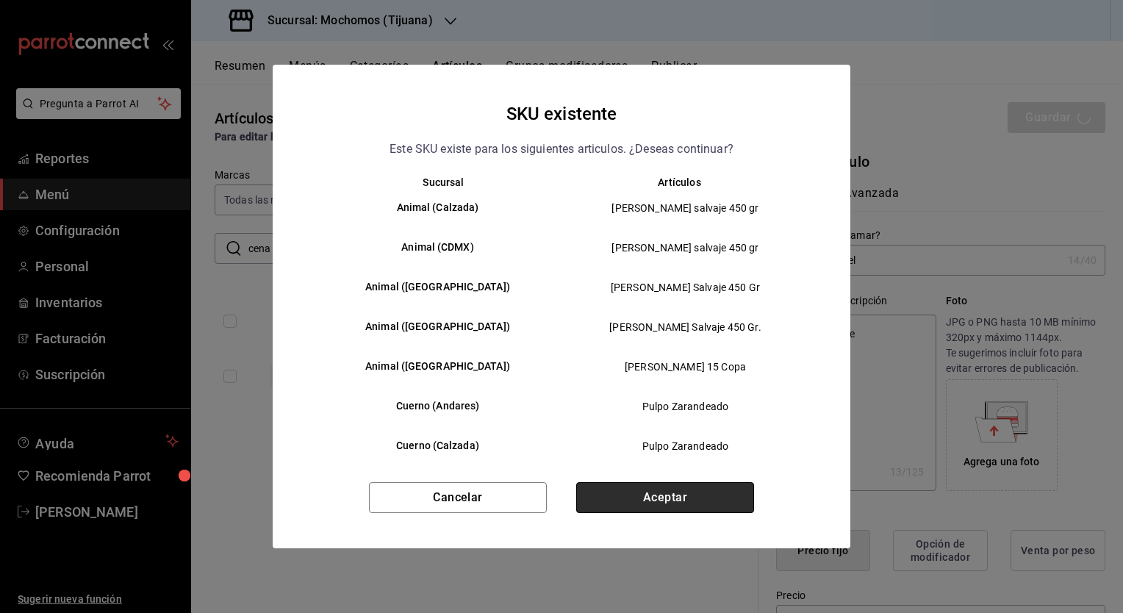
click at [636, 488] on button "Aceptar" at bounding box center [665, 497] width 178 height 31
type textarea "x"
type input "AR-1756314740489"
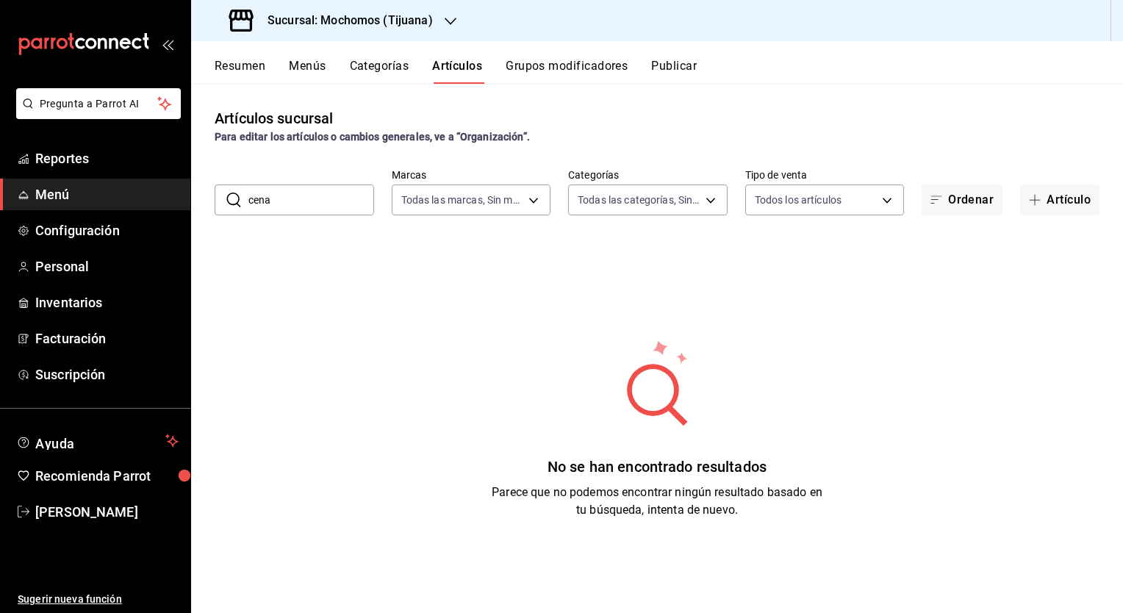
click at [673, 73] on button "Publicar" at bounding box center [674, 71] width 46 height 25
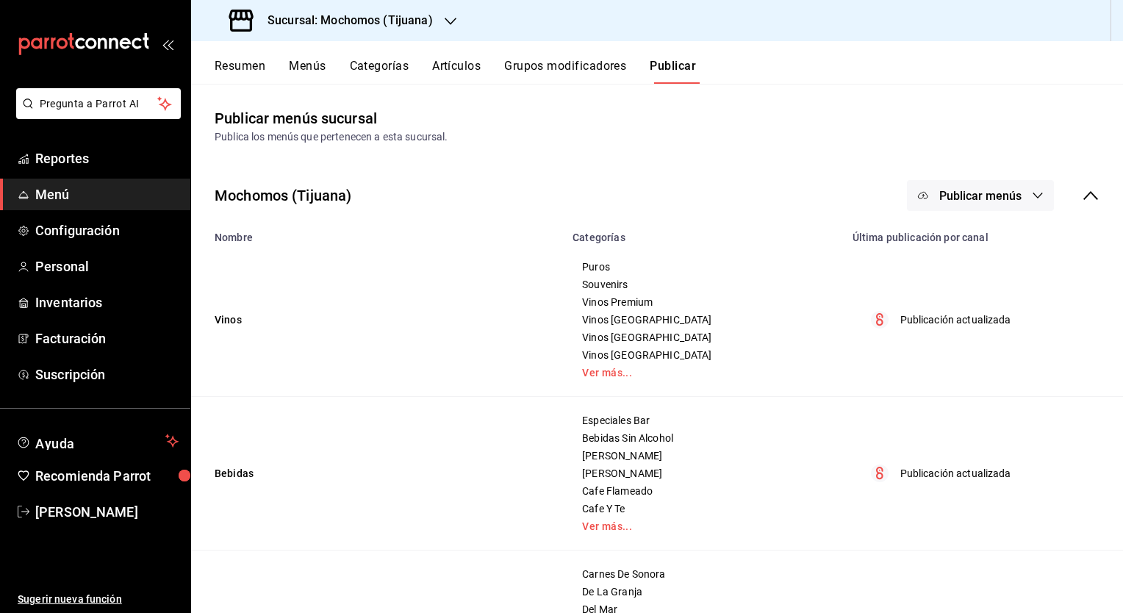
click at [933, 204] on button "Publicar menús" at bounding box center [980, 195] width 147 height 31
click at [938, 239] on div at bounding box center [934, 243] width 41 height 24
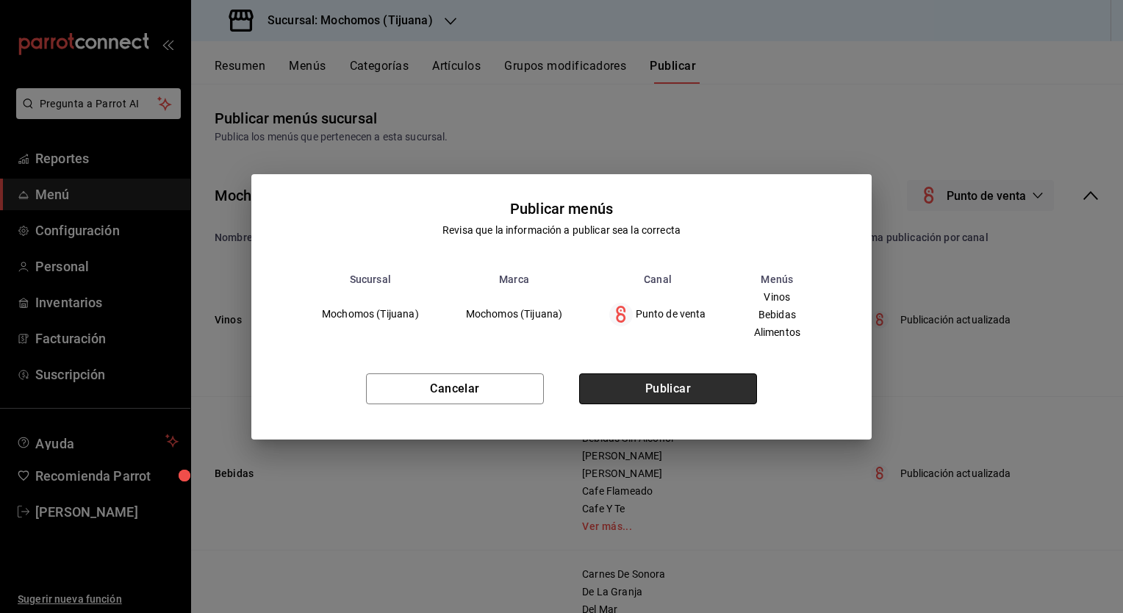
click at [632, 393] on button "Publicar" at bounding box center [668, 388] width 178 height 31
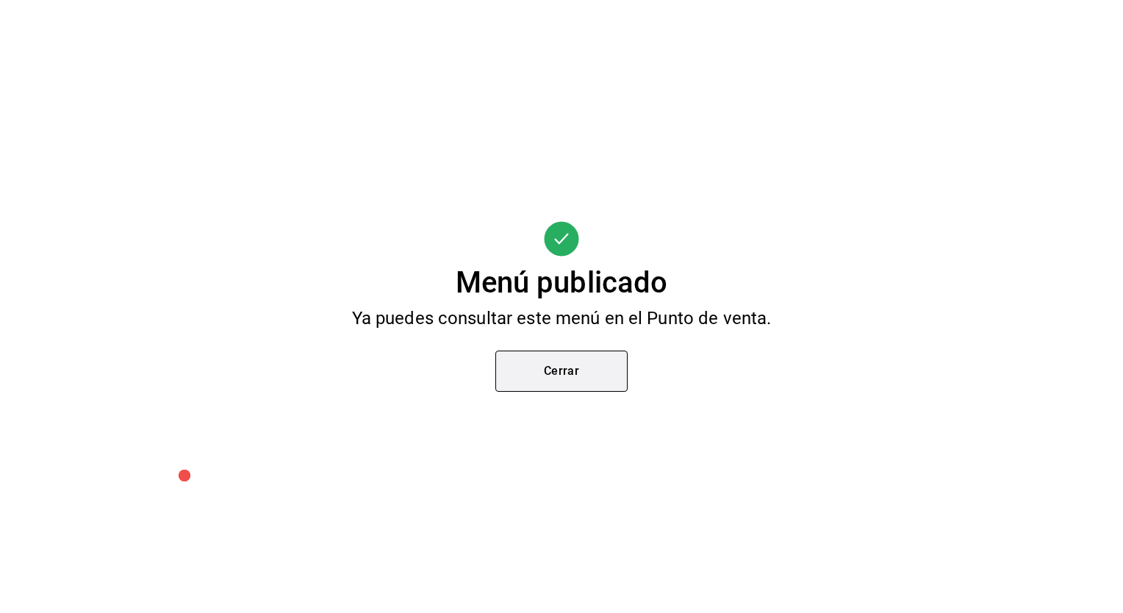
click at [585, 383] on button "Cerrar" at bounding box center [561, 370] width 132 height 41
